Goal: Task Accomplishment & Management: Manage account settings

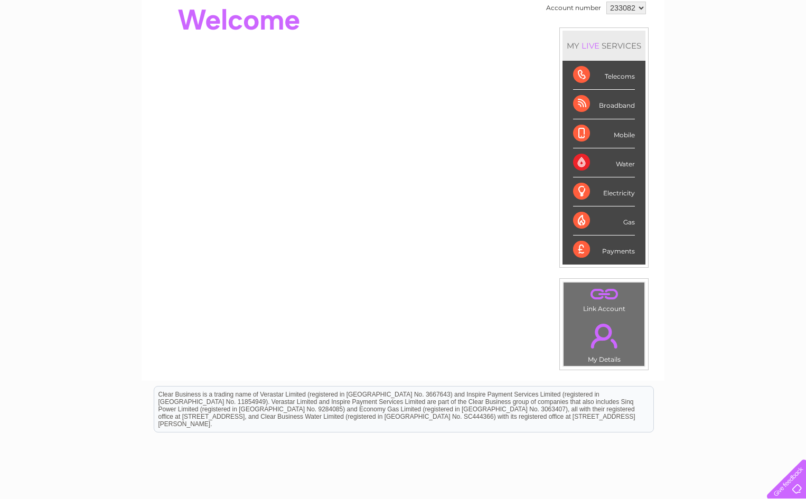
scroll to position [90, 0]
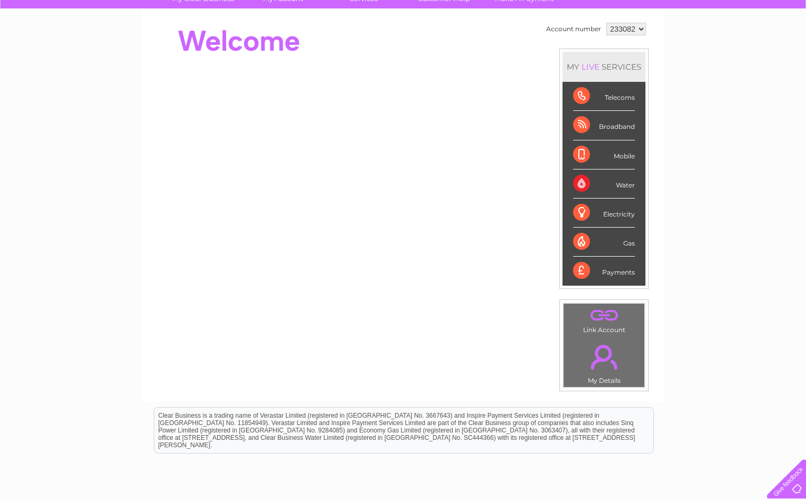
click at [582, 127] on div "Broadband" at bounding box center [604, 125] width 62 height 29
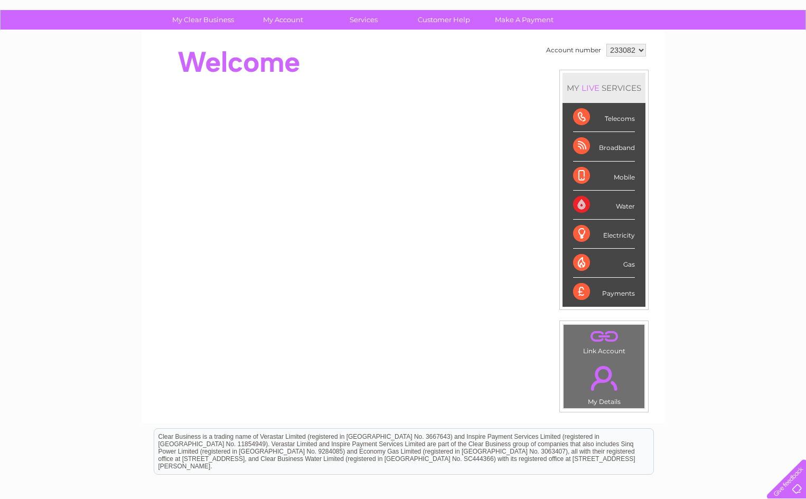
scroll to position [0, 0]
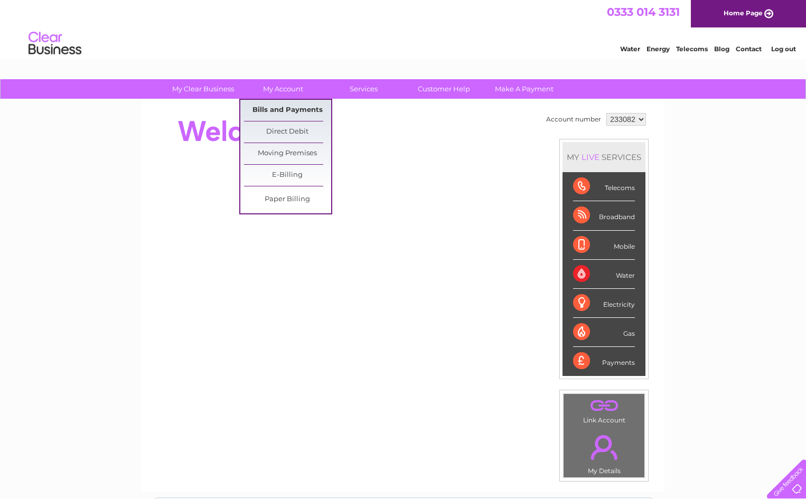
click at [274, 106] on link "Bills and Payments" at bounding box center [287, 110] width 87 height 21
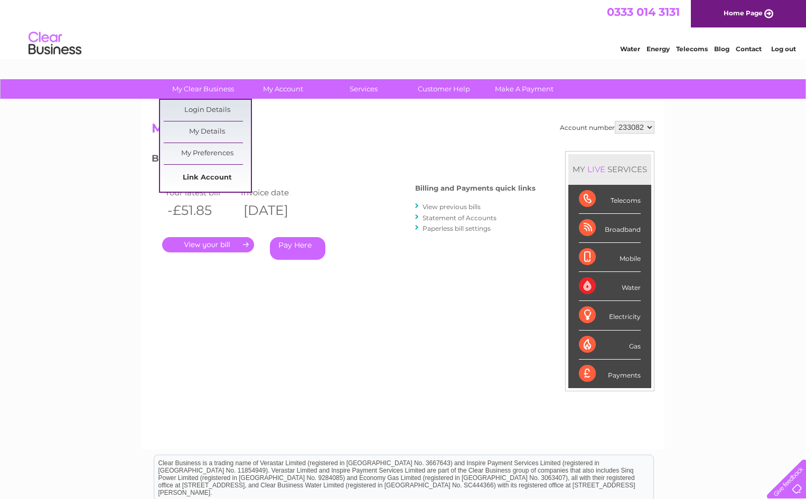
click at [199, 174] on link "Link Account" at bounding box center [207, 177] width 87 height 21
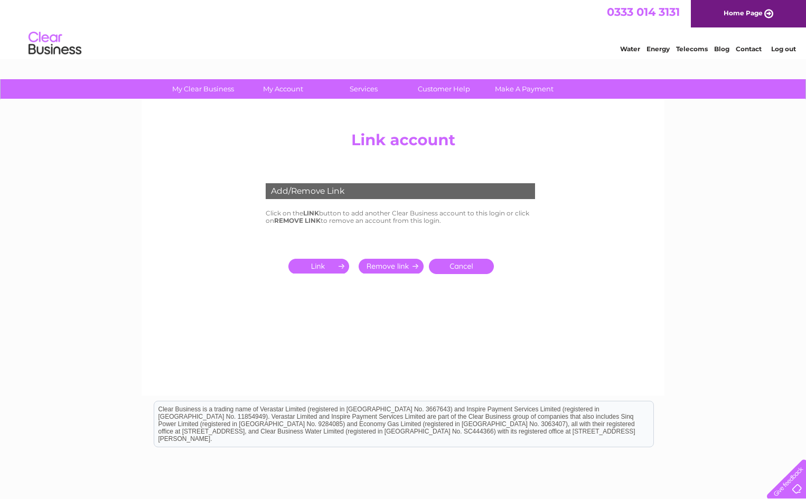
click at [322, 267] on input "submit" at bounding box center [320, 266] width 65 height 15
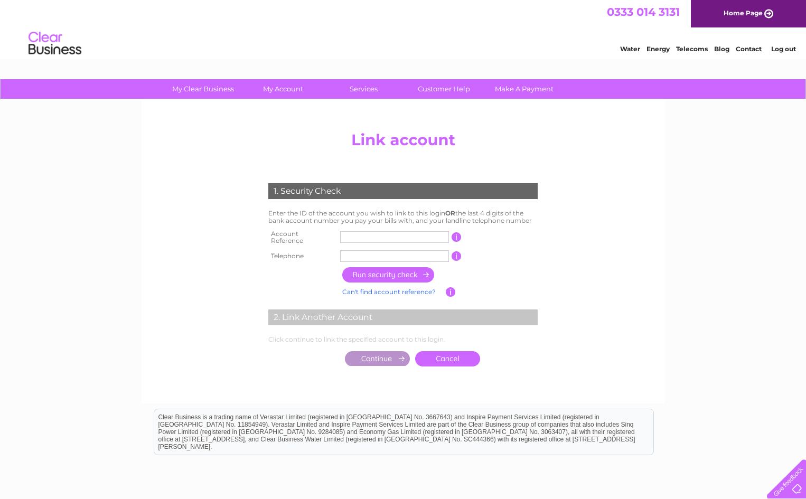
click at [349, 235] on input "text" at bounding box center [394, 237] width 109 height 12
type input "30305189"
click at [452, 288] on input "button" at bounding box center [451, 292] width 10 height 10
click at [407, 288] on link "Can't find account reference?" at bounding box center [389, 292] width 94 height 8
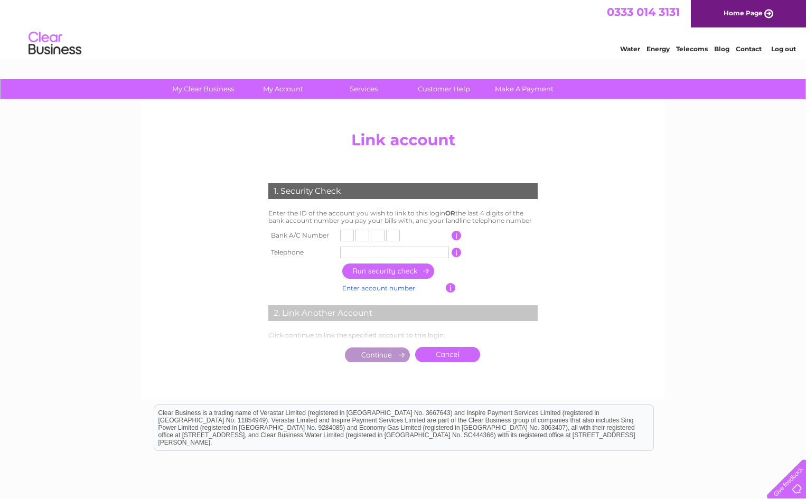
click at [354, 233] on td at bounding box center [395, 235] width 114 height 17
click at [349, 234] on input "text" at bounding box center [347, 236] width 14 height 12
type input "5"
type input "8"
click at [365, 236] on input "text" at bounding box center [363, 236] width 14 height 12
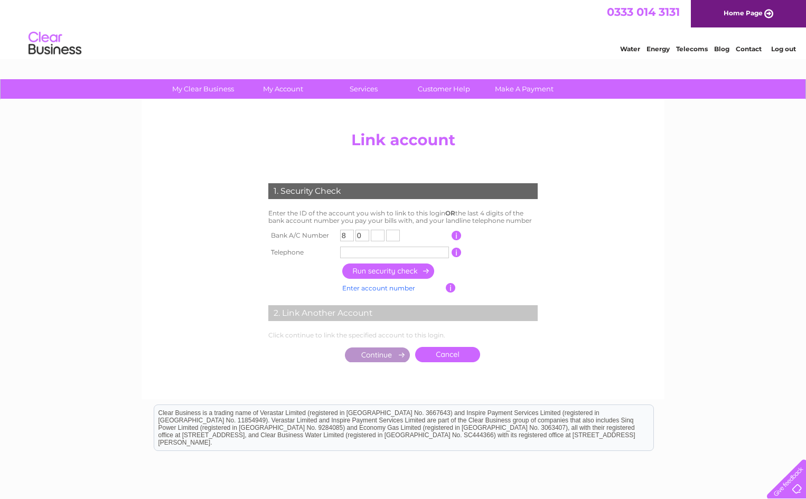
type input "0"
click at [381, 237] on input "text" at bounding box center [378, 236] width 14 height 12
type input "3"
click at [399, 236] on input "text" at bounding box center [393, 236] width 14 height 12
type input "0"
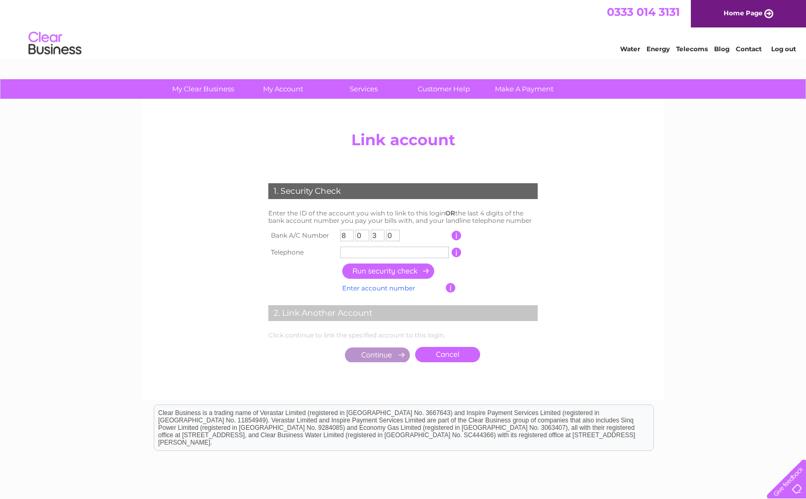
drag, startPoint x: 361, startPoint y: 250, endPoint x: 366, endPoint y: 249, distance: 5.4
click at [365, 251] on input "text" at bounding box center [394, 253] width 109 height 12
type input "01495311609"
click at [367, 271] on input "button" at bounding box center [388, 271] width 93 height 15
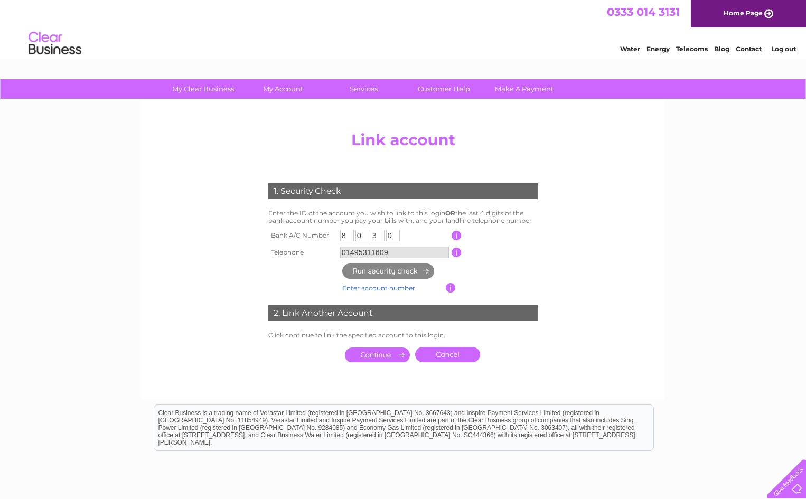
click at [377, 352] on input "submit" at bounding box center [377, 355] width 65 height 15
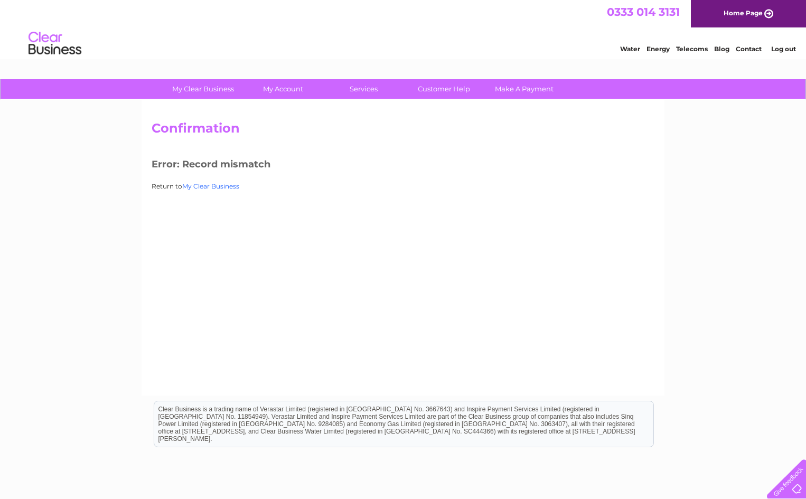
click at [209, 185] on link "My Clear Business" at bounding box center [210, 186] width 57 height 8
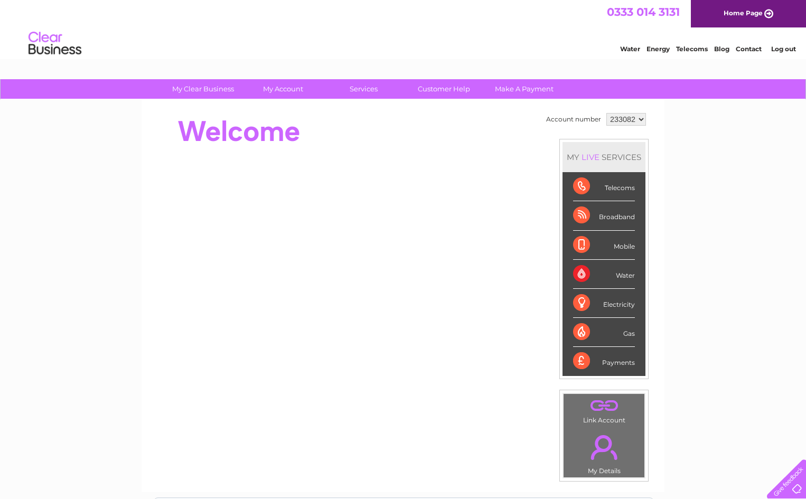
click at [604, 446] on link "." at bounding box center [604, 447] width 76 height 37
click at [604, 412] on link "." at bounding box center [604, 406] width 76 height 18
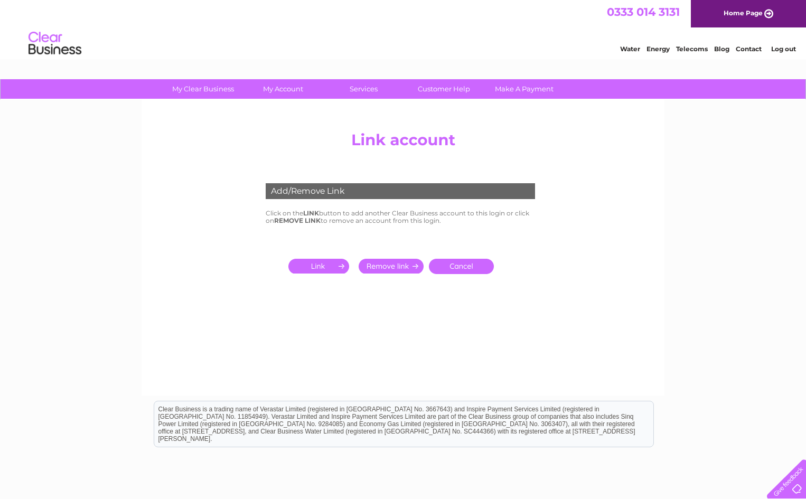
click at [319, 265] on input "submit" at bounding box center [320, 266] width 65 height 15
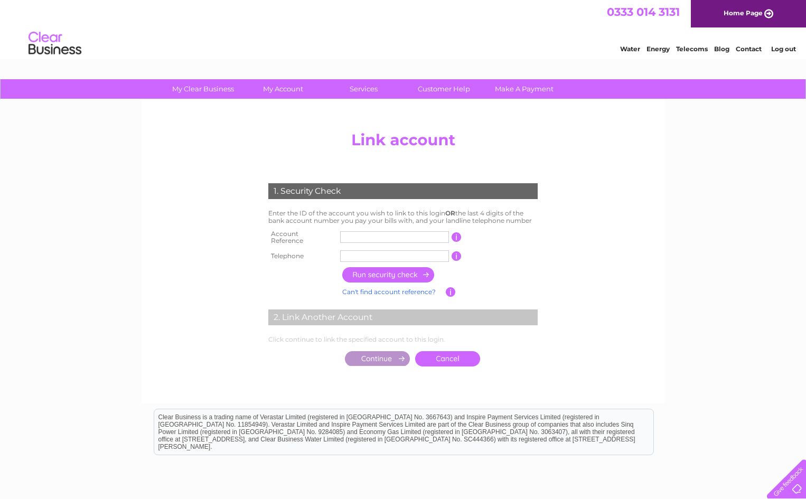
click at [353, 236] on input "text" at bounding box center [394, 237] width 109 height 12
type input "30305189"
click at [361, 253] on input "text" at bounding box center [394, 256] width 109 height 12
type input "01495300003"
click at [379, 268] on input "button" at bounding box center [388, 274] width 93 height 15
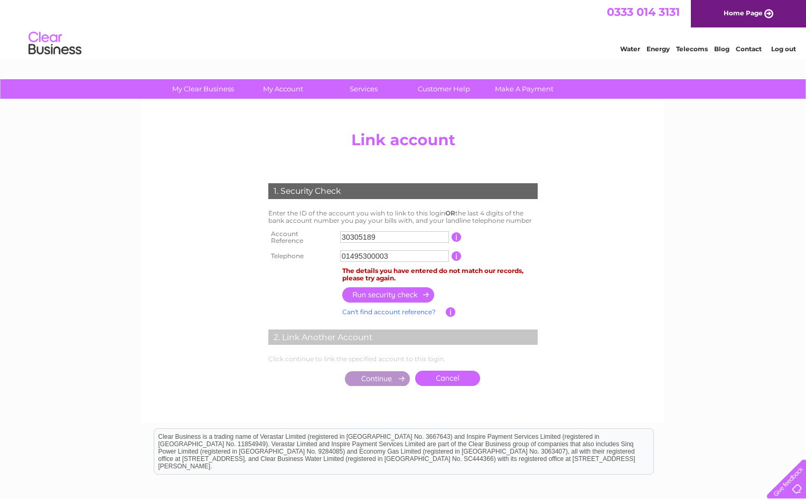
click at [458, 234] on input "button" at bounding box center [457, 237] width 10 height 10
click at [381, 308] on link "Can't find account reference?" at bounding box center [389, 312] width 94 height 8
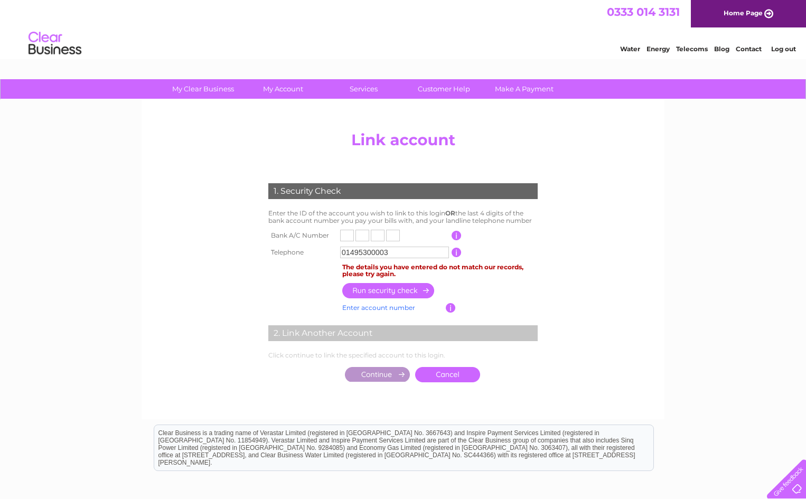
click at [351, 235] on input "text" at bounding box center [347, 236] width 14 height 12
type input "8"
click at [369, 238] on input "text" at bounding box center [363, 236] width 14 height 12
type input "0"
click at [384, 237] on input "text" at bounding box center [378, 236] width 14 height 12
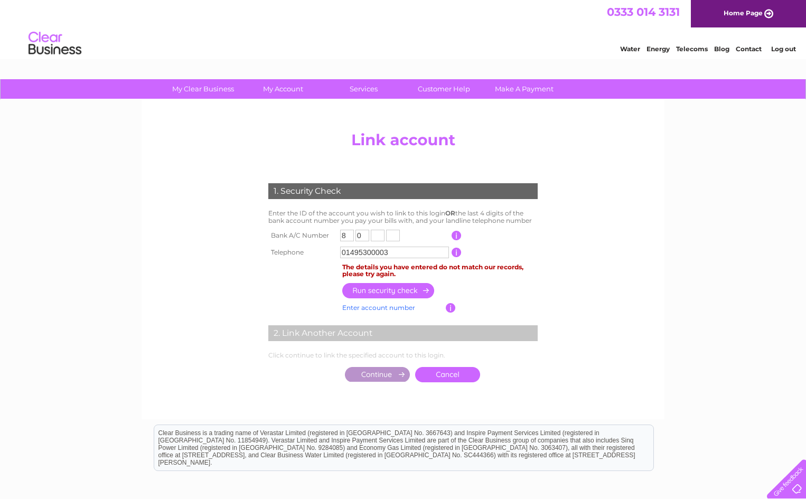
type input "0"
type input "3"
click at [391, 236] on input "text" at bounding box center [393, 236] width 14 height 12
type input "0"
click at [385, 289] on input "button" at bounding box center [388, 290] width 93 height 15
